Goal: Obtain resource: Obtain resource

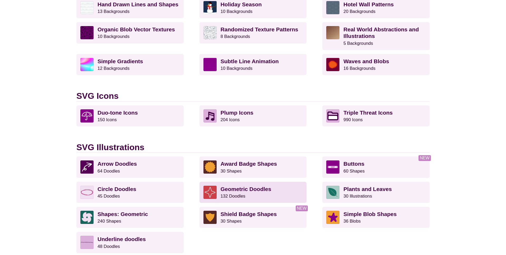
scroll to position [303, 0]
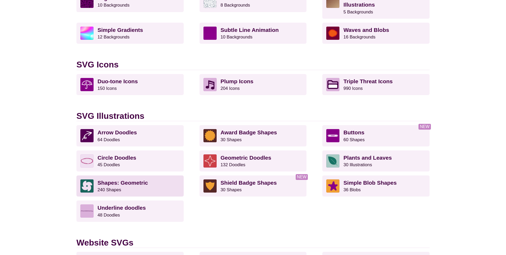
click at [130, 185] on strong "Shapes: Geometric" at bounding box center [123, 183] width 50 height 6
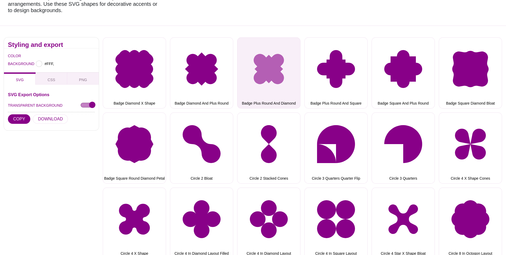
type input "#FFFFFF"
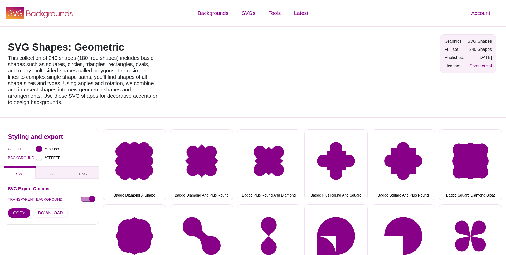
click at [60, 12] on icon "SVG Backgrounds Logo" at bounding box center [39, 13] width 69 height 13
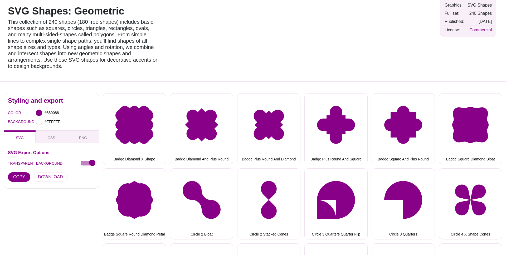
scroll to position [36, 0]
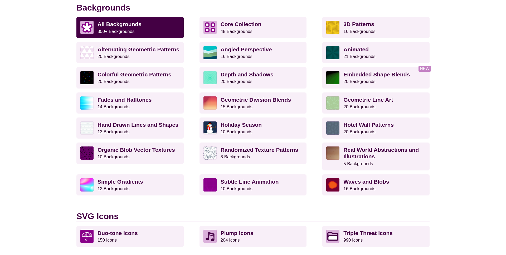
scroll to position [161, 0]
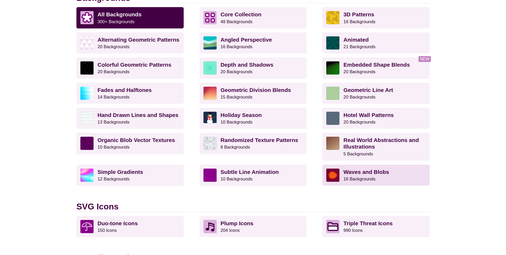
click at [365, 174] on strong "Waves and Blobs" at bounding box center [367, 172] width 46 height 6
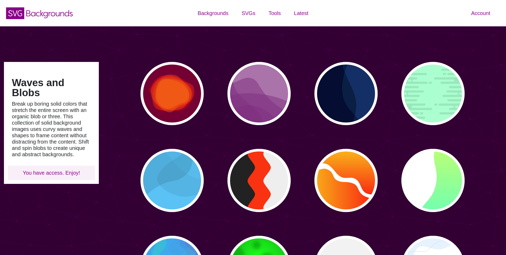
type input "#450057"
type input "#FFFFFF"
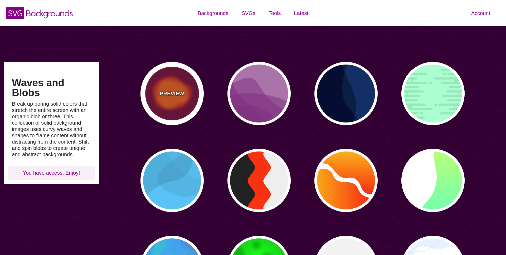
click at [195, 93] on div "PREVIEW" at bounding box center [172, 93] width 63 height 63
type input "#770033"
type input "#FF0000"
type input "#FF7700"
type input "0"
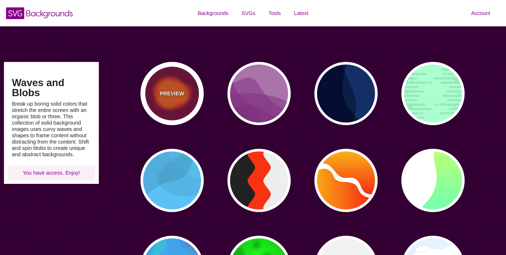
type input "2000"
type input "0.5"
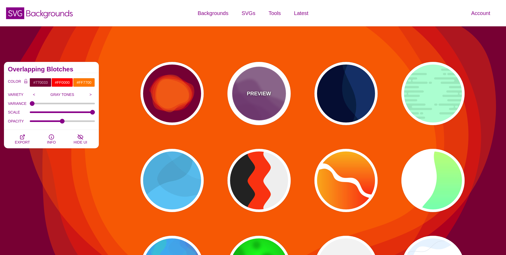
click at [272, 93] on div "PREVIEW" at bounding box center [259, 93] width 63 height 63
type input "#AA77AA"
type input "#7F3681"
type input "0.5"
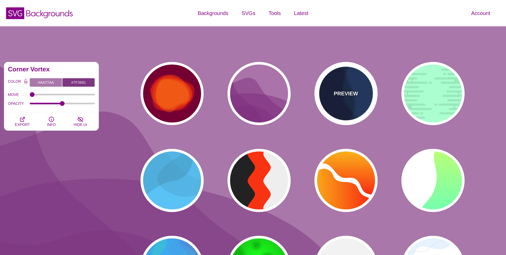
click at [341, 94] on p "PREVIEW" at bounding box center [346, 94] width 24 height 8
type input "#003366"
type input "#002244"
type input "#001133"
type input "1"
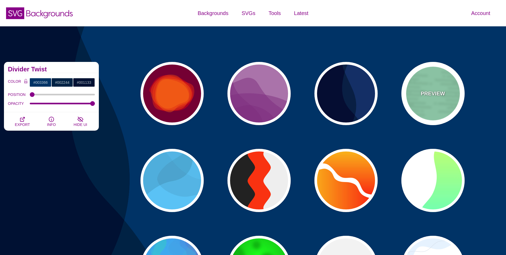
click at [450, 99] on div "PREVIEW" at bounding box center [433, 93] width 63 height 63
type input "#A6FFD0"
type input "#96E6BC"
type input "0"
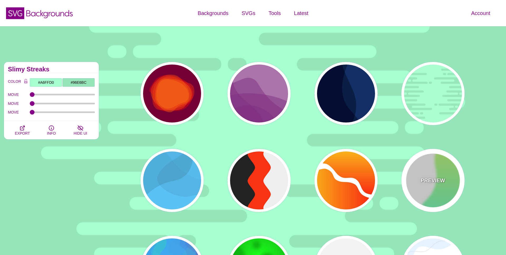
click at [456, 164] on div "PREVIEW" at bounding box center [433, 180] width 63 height 63
type input "#FFFFFF"
type input "#00FFFF"
type input "#CCFF66"
type input "#EEEEEE"
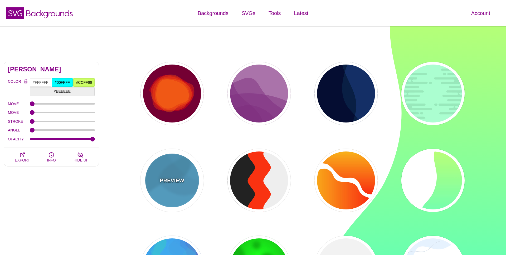
click at [175, 166] on div "PREVIEW" at bounding box center [172, 180] width 63 height 63
type input "#44CCFF"
type input "#000000"
type input "0.1"
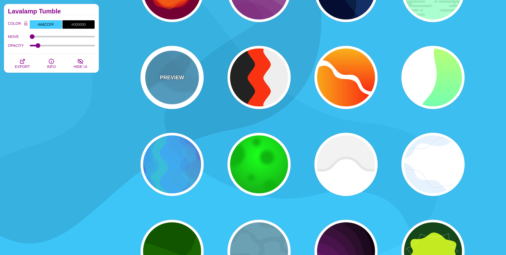
scroll to position [127, 0]
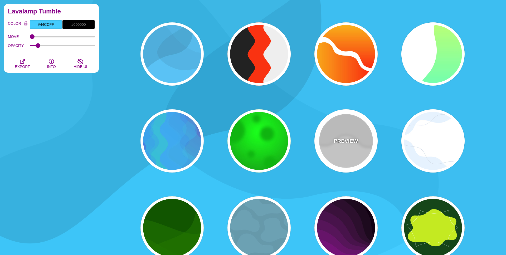
click at [347, 166] on div "PREVIEW" at bounding box center [346, 140] width 63 height 63
type input "#FFFFFF"
type input "#EEEEEE"
type input "#DDDDDD"
type input "400"
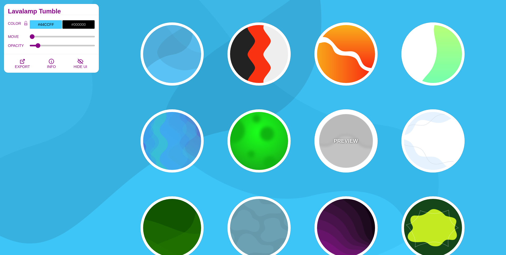
type input "10"
type input "1"
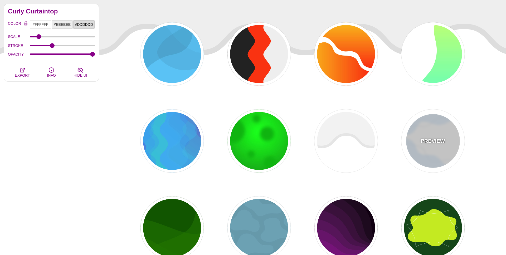
click at [425, 162] on div "PREVIEW" at bounding box center [433, 140] width 63 height 63
type input "#E7F2FF"
type input "#D2DCE8"
type input "0"
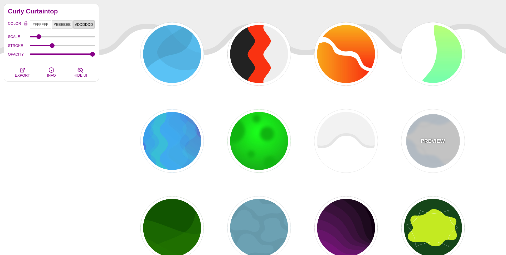
type input "4"
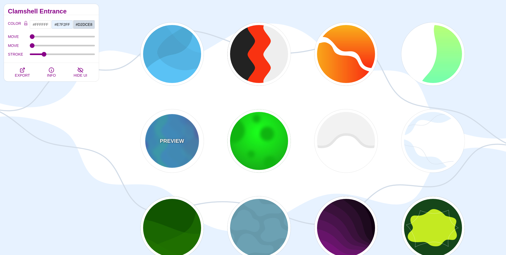
click at [177, 143] on p "PREVIEW" at bounding box center [172, 141] width 24 height 8
type input "#0088FF"
type input "#00FF77"
type input "#BB00CC"
type input "0"
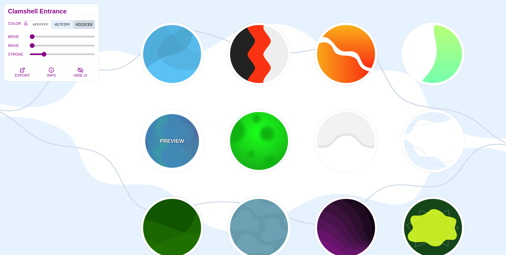
type input "0.2"
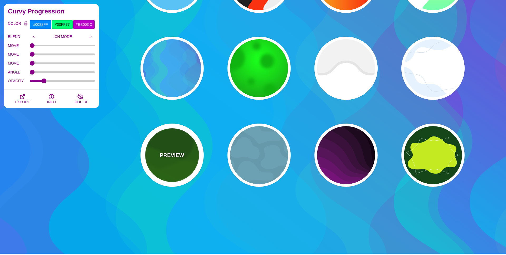
click at [172, 156] on p "PREVIEW" at bounding box center [172, 155] width 24 height 8
type input "#115500"
type input "#227700"
type input "0.5"
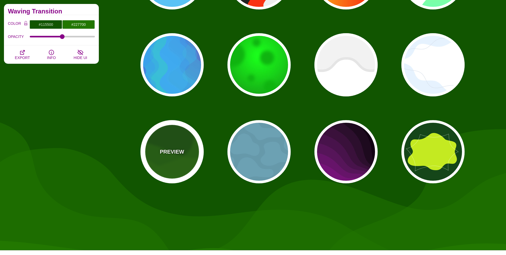
scroll to position [204, 0]
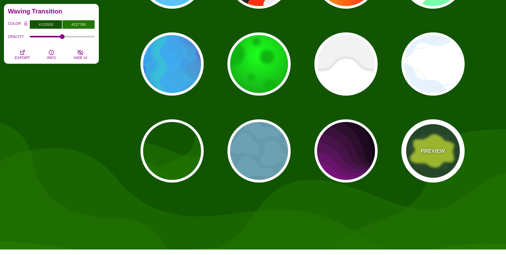
click at [419, 144] on div "PREVIEW" at bounding box center [433, 150] width 63 height 63
type input "#14461A"
type input "#C4EA21"
type input "#FFFFFF"
type input "0"
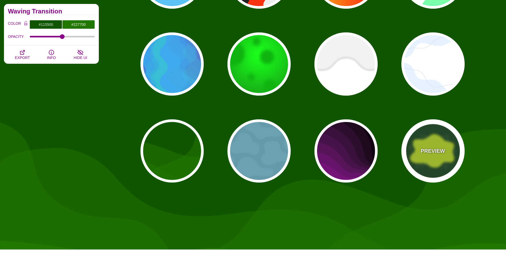
type input "3"
type input "1"
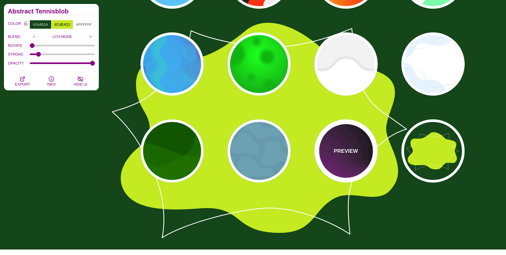
click at [354, 152] on p "PREVIEW" at bounding box center [346, 151] width 24 height 8
type input "#110011"
type input "#AA00AA"
type input "0"
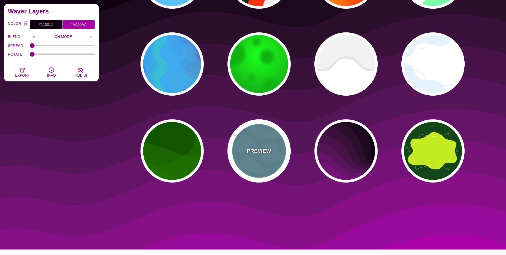
click at [265, 149] on p "PREVIEW" at bounding box center [259, 151] width 24 height 8
type input "#6699AA"
type input "#6CA1B3"
type input "1"
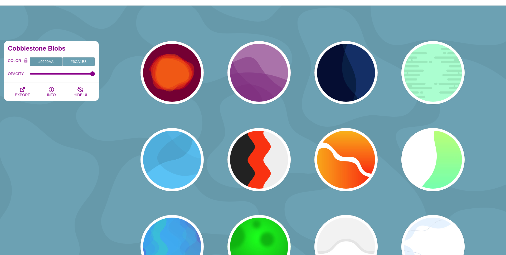
scroll to position [0, 0]
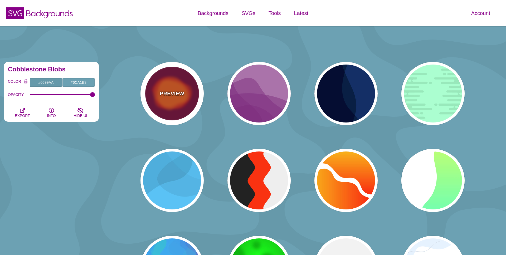
click at [167, 79] on div "PREVIEW" at bounding box center [172, 93] width 63 height 63
type input "#770033"
type input "#FF0000"
type input "#FF7700"
type input "0"
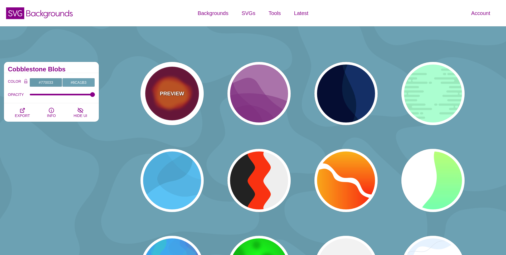
type input "2000"
type input "0.5"
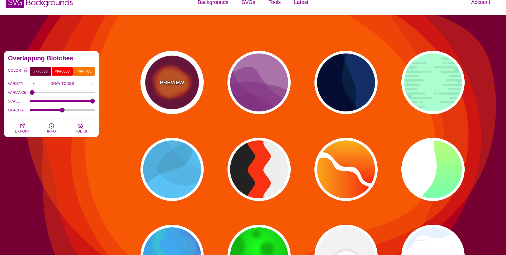
scroll to position [13, 0]
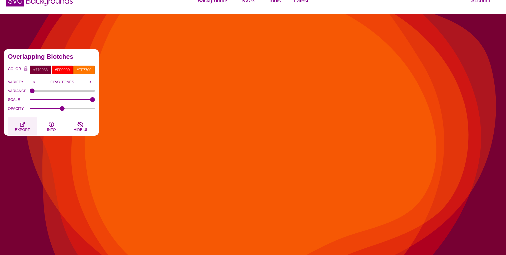
click at [21, 126] on icon "button" at bounding box center [22, 124] width 4 height 4
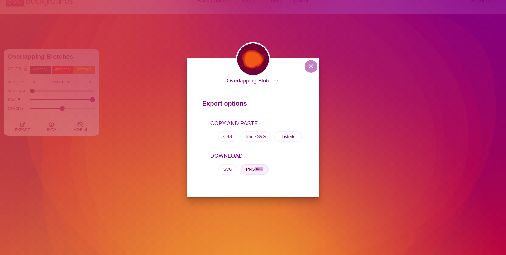
click at [253, 168] on button "PNG new" at bounding box center [255, 169] width 28 height 11
click at [255, 136] on button "Inline SVG" at bounding box center [255, 137] width 31 height 11
click at [292, 132] on button "Illustrator" at bounding box center [288, 137] width 28 height 11
click at [311, 65] on button at bounding box center [311, 66] width 13 height 13
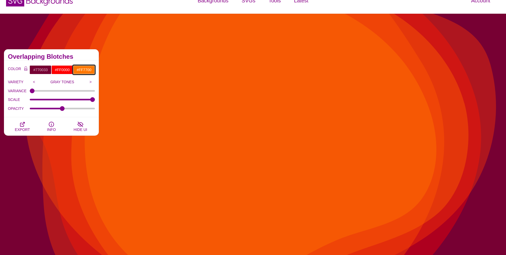
click at [86, 69] on input "#FF7700" at bounding box center [84, 69] width 22 height 9
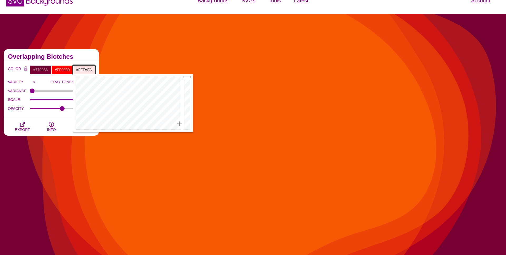
type input "#FFFFFF"
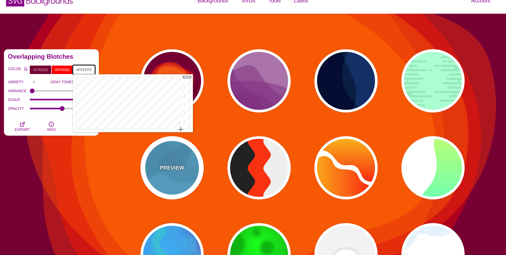
drag, startPoint x: 121, startPoint y: 94, endPoint x: 196, endPoint y: 148, distance: 93.0
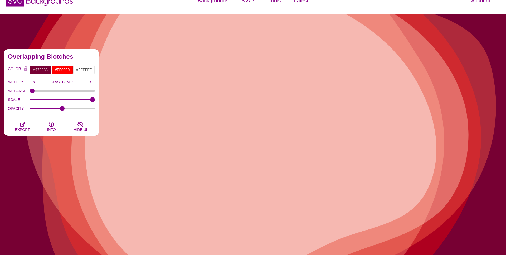
click at [23, 96] on div "SCALE" at bounding box center [51, 99] width 87 height 9
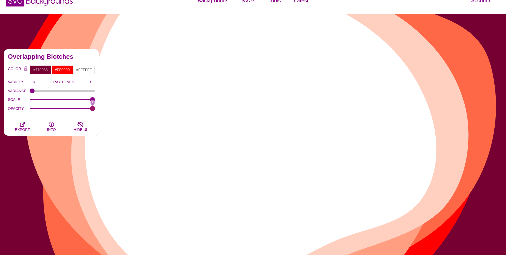
drag, startPoint x: 61, startPoint y: 108, endPoint x: 145, endPoint y: 107, distance: 83.6
click at [95, 108] on input "OPACITY" at bounding box center [62, 109] width 65 height 2
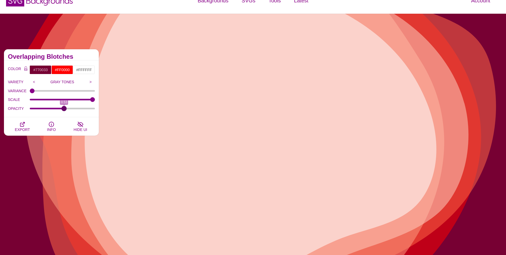
drag, startPoint x: 93, startPoint y: 107, endPoint x: 64, endPoint y: 110, distance: 28.9
click at [64, 110] on input "OPACITY" at bounding box center [62, 109] width 65 height 2
drag, startPoint x: 55, startPoint y: 110, endPoint x: 68, endPoint y: 108, distance: 13.4
click at [50, 110] on div "OPACITY 0.53" at bounding box center [51, 108] width 87 height 9
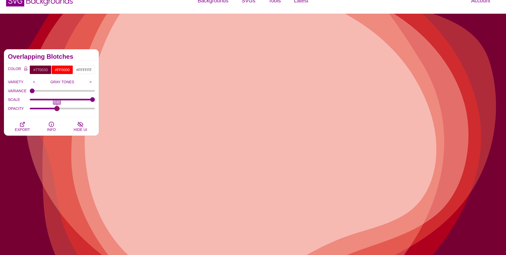
type input "0.41"
drag, startPoint x: 64, startPoint y: 108, endPoint x: 57, endPoint y: 115, distance: 9.9
click at [57, 115] on div "COLOR #770033 #FF0000 #FFFFFF #EEEEEE #555555 #666666 #777777 #888888 #999999 B…" at bounding box center [51, 88] width 95 height 57
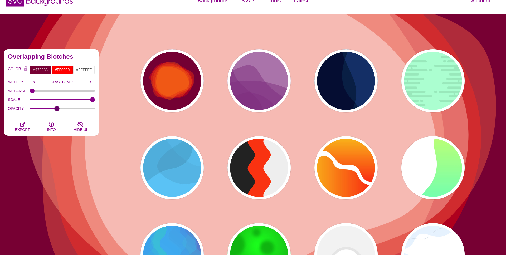
scroll to position [0, 0]
